Goal: Find specific page/section: Find specific page/section

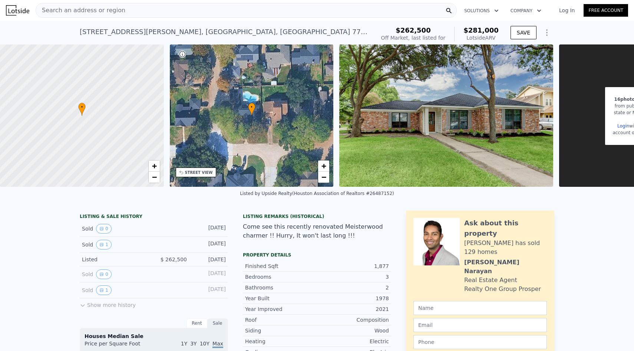
scroll to position [0, 0]
click at [102, 291] on icon "View historical data" at bounding box center [101, 290] width 4 height 4
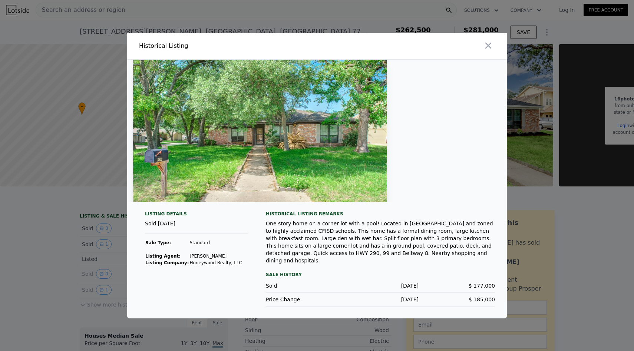
click at [279, 145] on img at bounding box center [260, 131] width 254 height 142
click at [486, 49] on icon "button" at bounding box center [488, 45] width 10 height 10
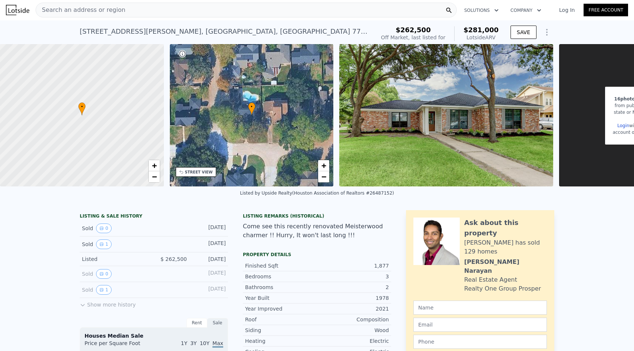
scroll to position [0, 0]
click at [107, 10] on span "Search an address or region" at bounding box center [80, 10] width 89 height 9
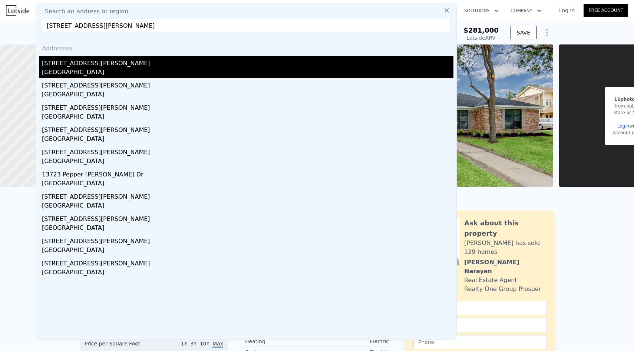
type input "[STREET_ADDRESS][PERSON_NAME]"
click at [112, 65] on div "[STREET_ADDRESS][PERSON_NAME]" at bounding box center [248, 62] width 412 height 12
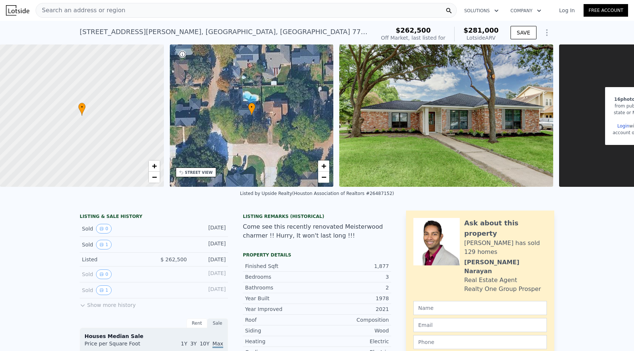
click at [101, 11] on span "Search an address or region" at bounding box center [80, 10] width 89 height 9
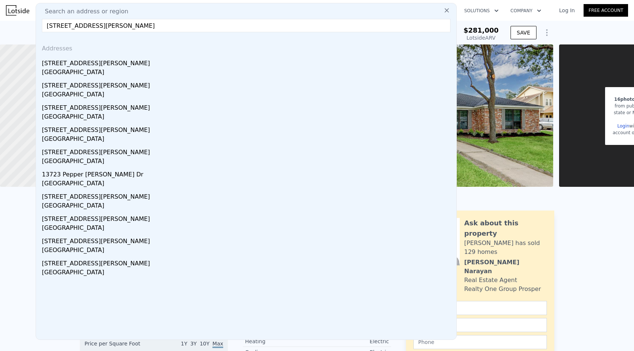
type input "[STREET_ADDRESS][PERSON_NAME]"
click at [136, 22] on input "[STREET_ADDRESS][PERSON_NAME]" at bounding box center [246, 25] width 409 height 13
paste input "text"
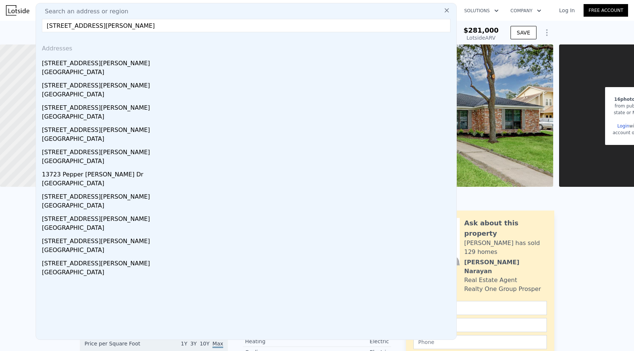
click at [136, 22] on input "[STREET_ADDRESS][PERSON_NAME]" at bounding box center [246, 25] width 409 height 13
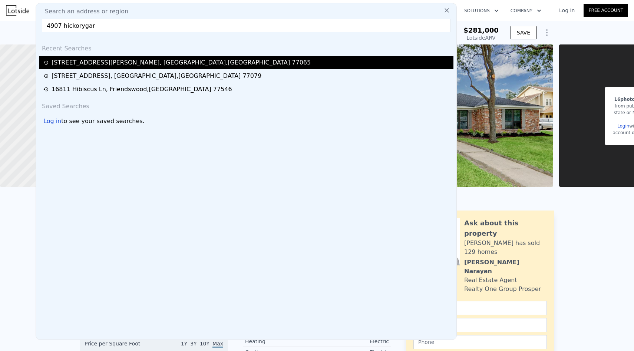
type input "4907 hickorygar"
click at [221, 61] on div "[STREET_ADDRESS][PERSON_NAME]" at bounding box center [247, 62] width 408 height 9
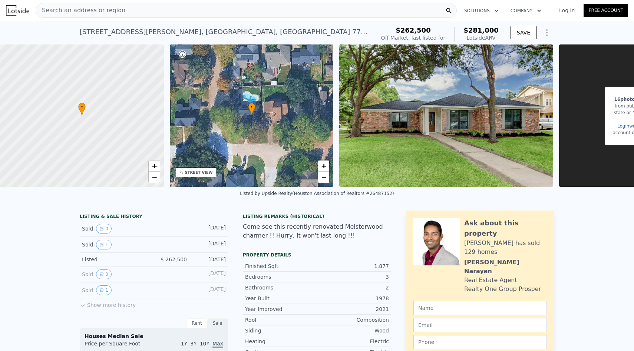
click at [121, 8] on div "Search an address or region" at bounding box center [246, 10] width 421 height 15
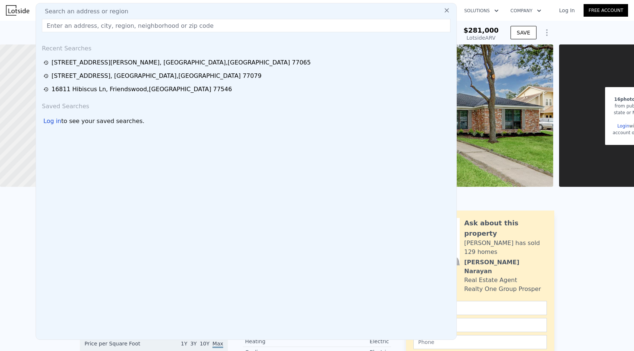
click at [131, 34] on div "Search an address or region Recent Searches [STREET_ADDRESS][PERSON_NAME] [STRE…" at bounding box center [246, 171] width 421 height 337
click at [128, 27] on input "text" at bounding box center [246, 25] width 409 height 13
paste input "[STREET_ADDRESS]"
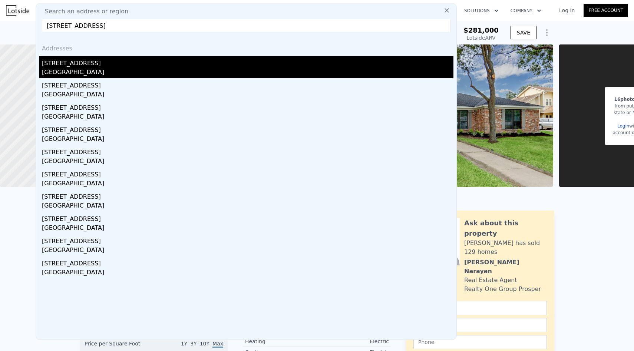
type input "[STREET_ADDRESS]"
click at [84, 73] on div "[GEOGRAPHIC_DATA]" at bounding box center [248, 73] width 412 height 10
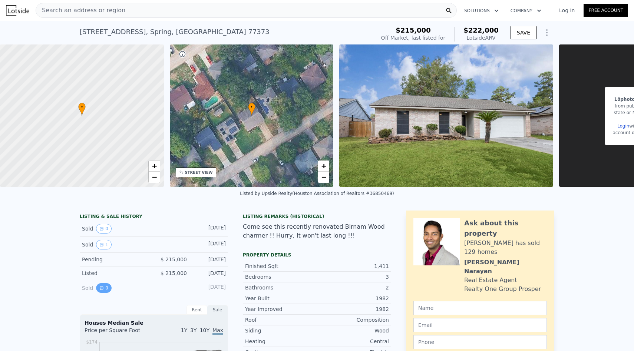
click at [105, 287] on button "0" at bounding box center [104, 288] width 16 height 10
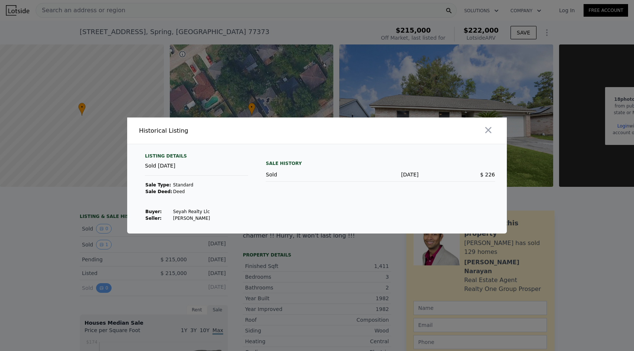
click at [105, 287] on div at bounding box center [317, 175] width 634 height 351
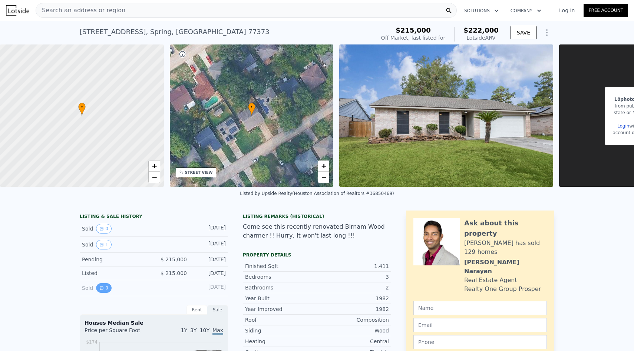
click at [105, 290] on button "0" at bounding box center [104, 288] width 16 height 10
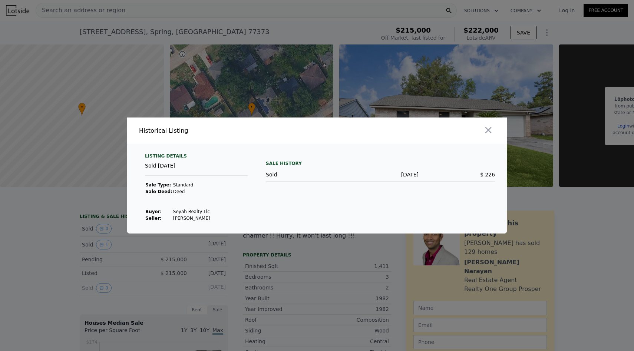
click at [188, 271] on div at bounding box center [317, 175] width 634 height 351
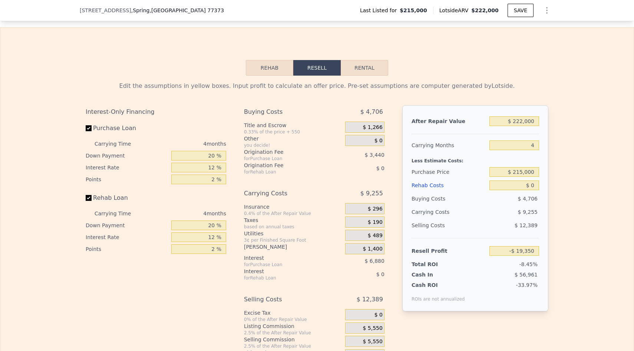
scroll to position [999, 0]
